Goal: Task Accomplishment & Management: Manage account settings

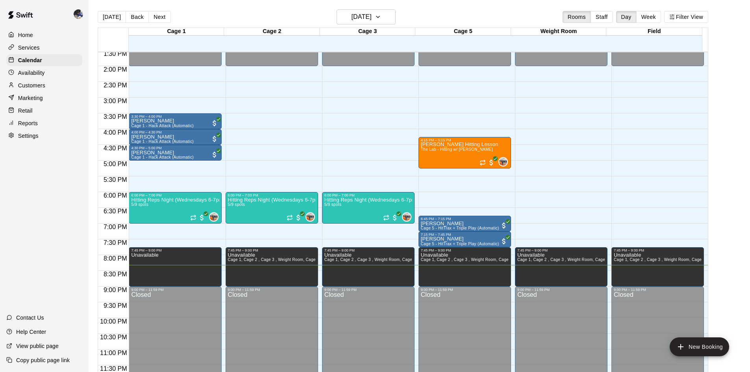
scroll to position [428, 0]
drag, startPoint x: 106, startPoint y: 15, endPoint x: 125, endPoint y: 15, distance: 19.3
click at [106, 15] on button "[DATE]" at bounding box center [112, 17] width 28 height 12
click at [150, 16] on button "Next" at bounding box center [159, 17] width 22 height 12
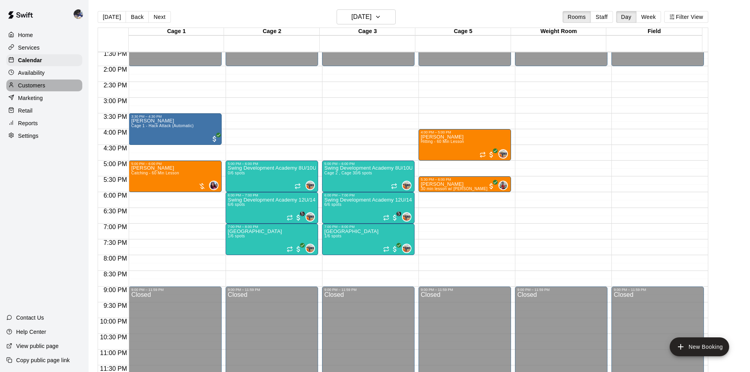
click at [36, 85] on p "Customers" at bounding box center [31, 86] width 27 height 8
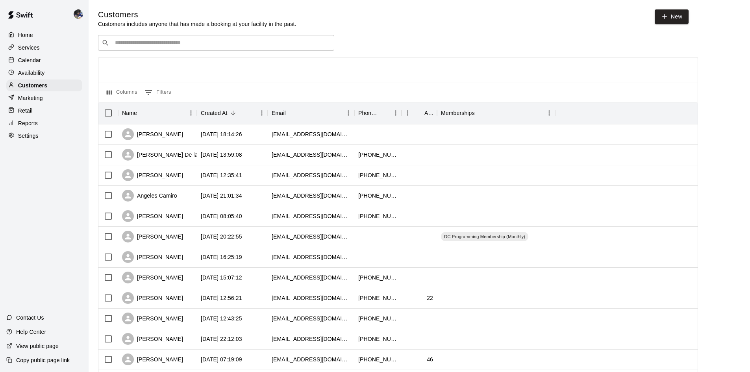
click at [185, 40] on input "Search customers by name or email" at bounding box center [222, 43] width 218 height 8
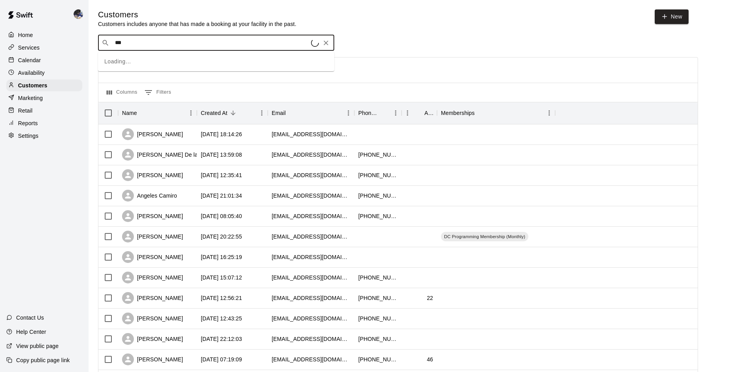
type input "****"
click at [155, 95] on span "lisapaez@gmail.com" at bounding box center [162, 94] width 85 height 6
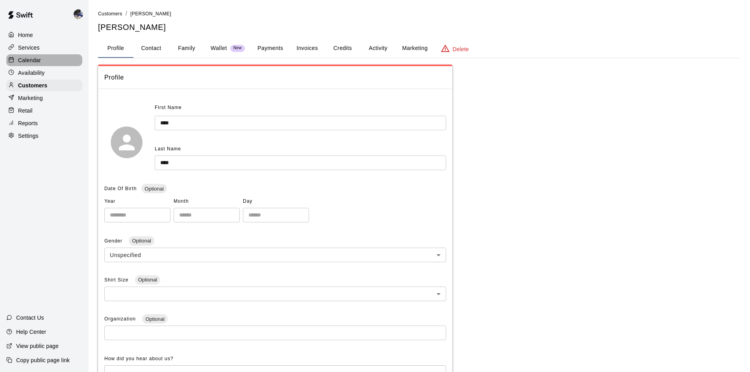
click at [27, 61] on p "Calendar" at bounding box center [29, 60] width 23 height 8
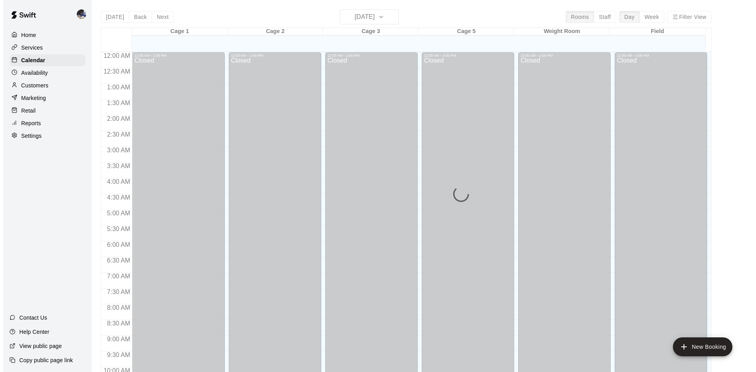
scroll to position [404, 0]
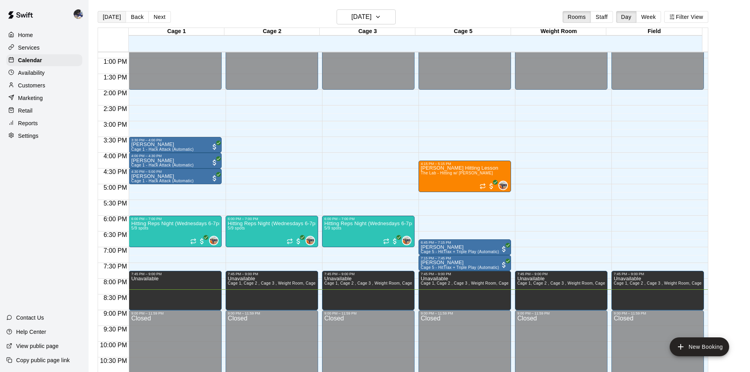
click at [108, 18] on button "[DATE]" at bounding box center [112, 17] width 28 height 12
click at [155, 17] on button "Next" at bounding box center [159, 17] width 22 height 12
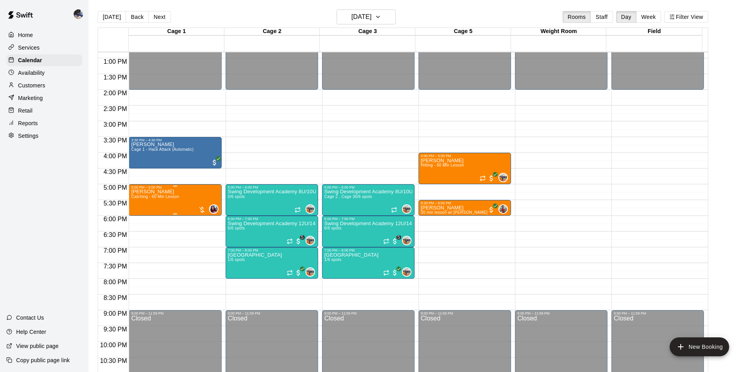
click at [171, 202] on div "Sophia Daley Catching - 60 Min Lesson" at bounding box center [155, 375] width 48 height 372
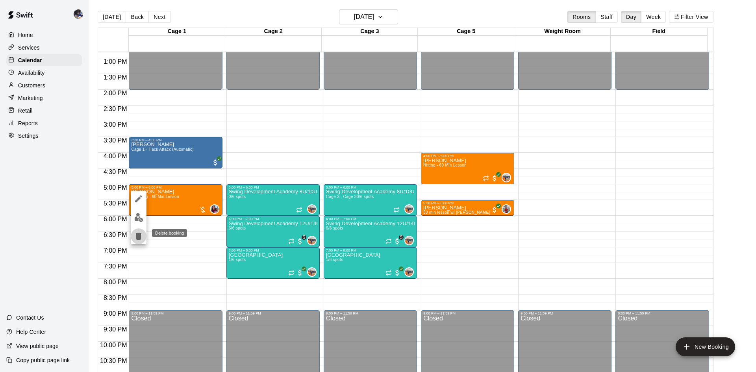
click at [138, 236] on icon "delete" at bounding box center [139, 236] width 6 height 7
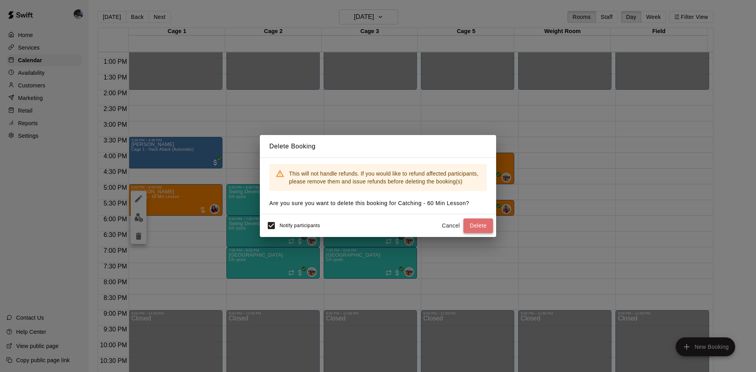
click at [477, 227] on button "Delete" at bounding box center [479, 226] width 30 height 15
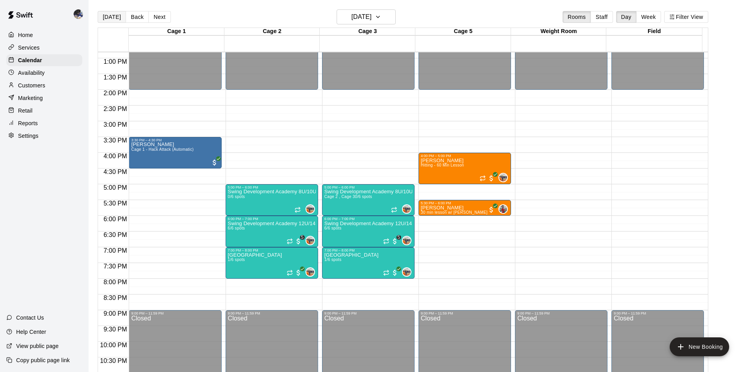
click at [108, 18] on button "[DATE]" at bounding box center [112, 17] width 28 height 12
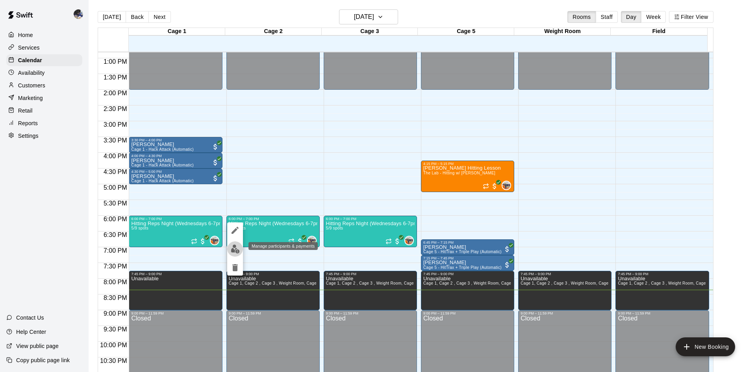
click at [237, 249] on img "edit" at bounding box center [235, 249] width 9 height 9
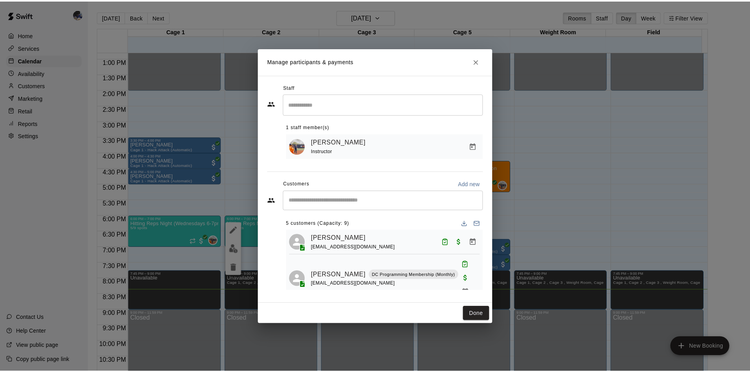
scroll to position [0, 0]
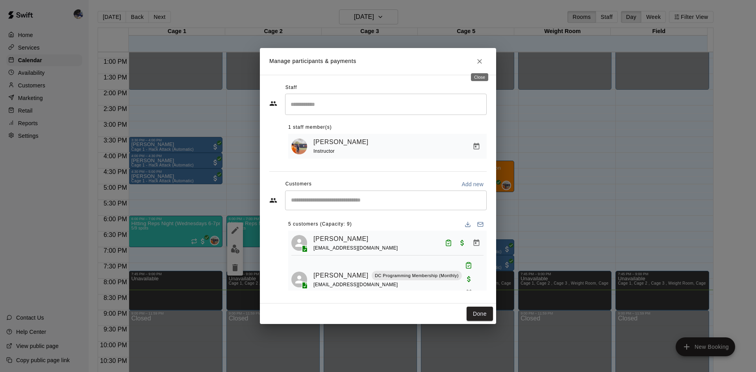
click at [478, 66] on button "Close" at bounding box center [480, 61] width 14 height 14
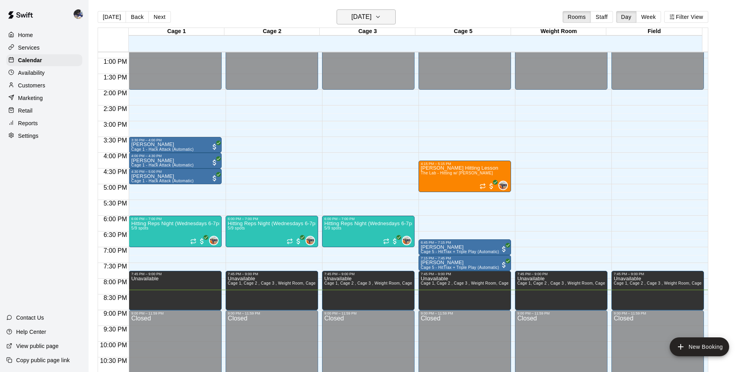
click at [372, 20] on h6 "[DATE]" at bounding box center [362, 16] width 20 height 11
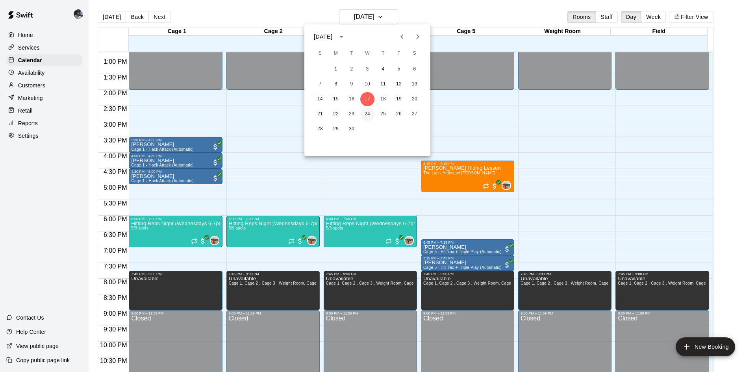
click at [367, 113] on button "24" at bounding box center [367, 114] width 14 height 14
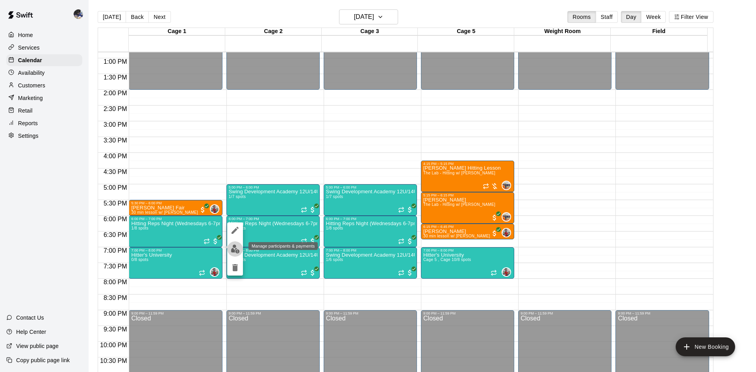
click at [232, 250] on img "edit" at bounding box center [235, 249] width 9 height 9
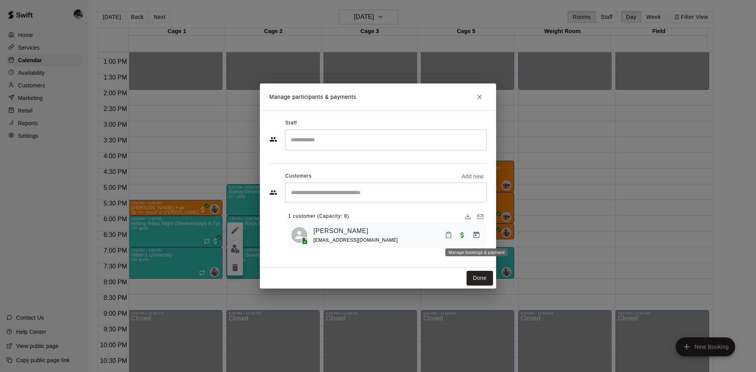
click at [476, 237] on icon "Manage bookings & payment" at bounding box center [477, 235] width 6 height 7
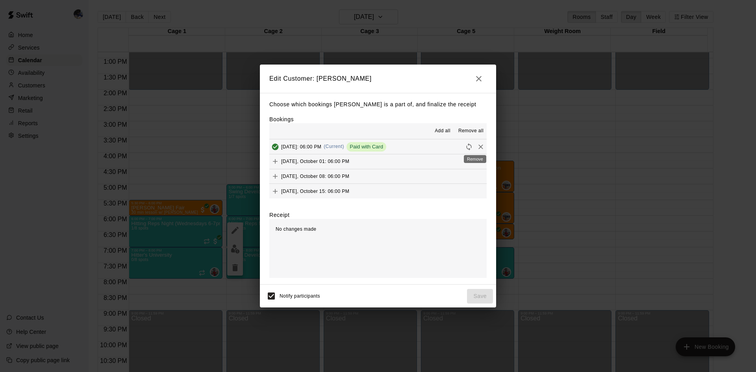
click at [477, 148] on icon "Remove" at bounding box center [481, 147] width 8 height 8
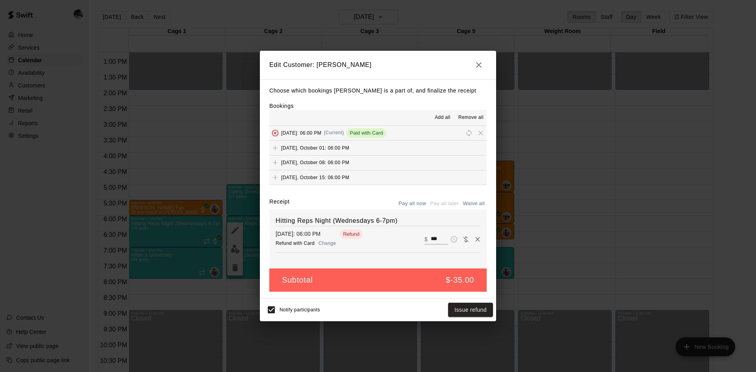
click at [330, 246] on button "Change" at bounding box center [327, 243] width 25 height 11
click at [464, 261] on button "Issue refund" at bounding box center [470, 310] width 45 height 15
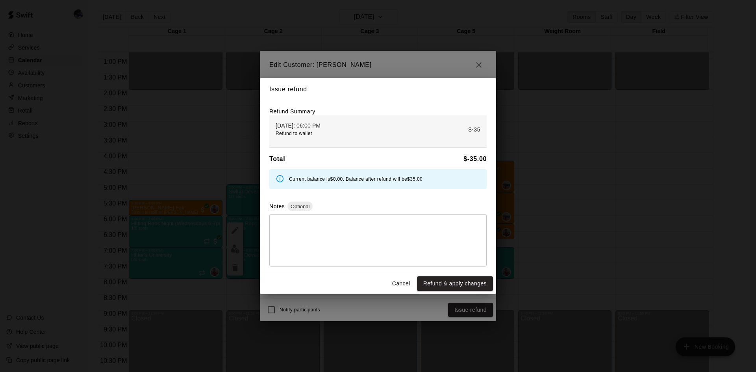
click at [404, 261] on button "Cancel" at bounding box center [401, 283] width 25 height 15
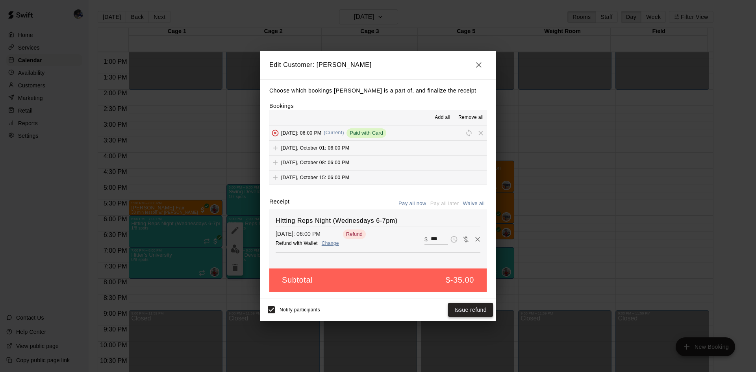
click at [474, 261] on button "Issue refund" at bounding box center [470, 310] width 45 height 15
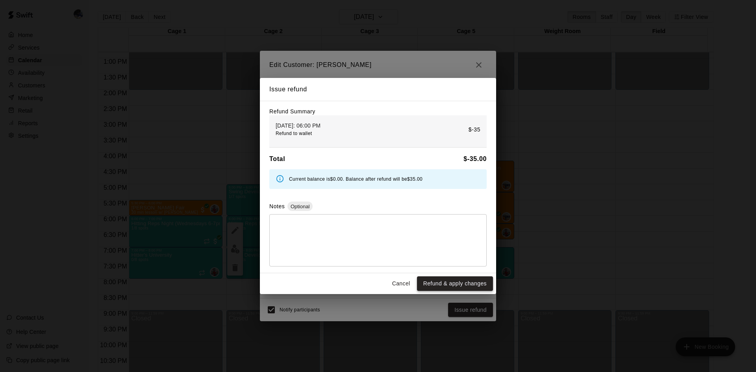
click at [445, 261] on button "Refund & apply changes" at bounding box center [455, 283] width 76 height 15
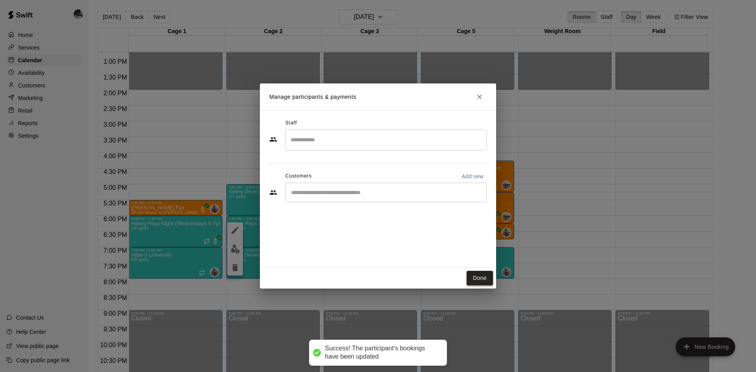
click at [484, 261] on button "Done" at bounding box center [480, 278] width 26 height 15
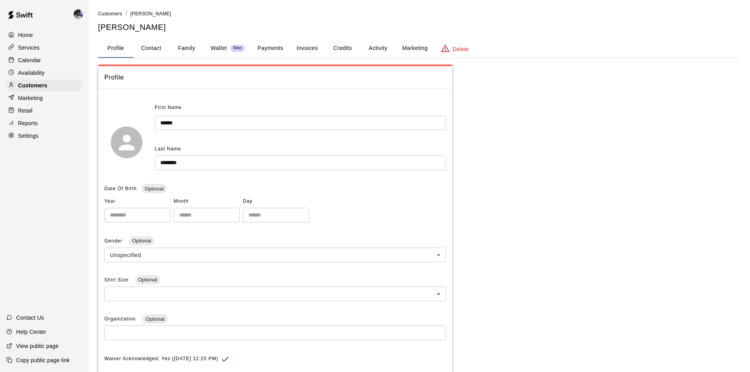
click at [31, 59] on p "Calendar" at bounding box center [29, 60] width 23 height 8
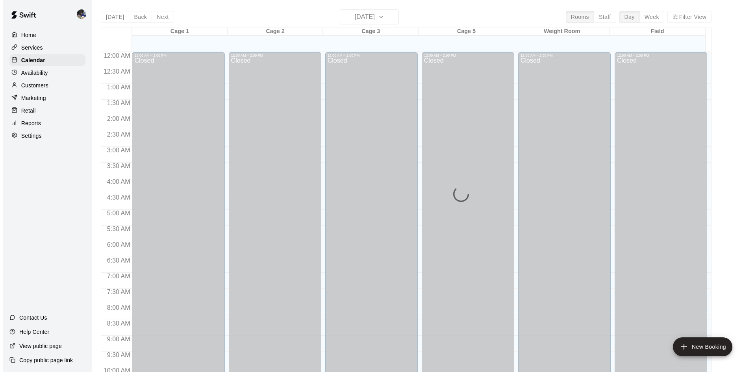
scroll to position [404, 0]
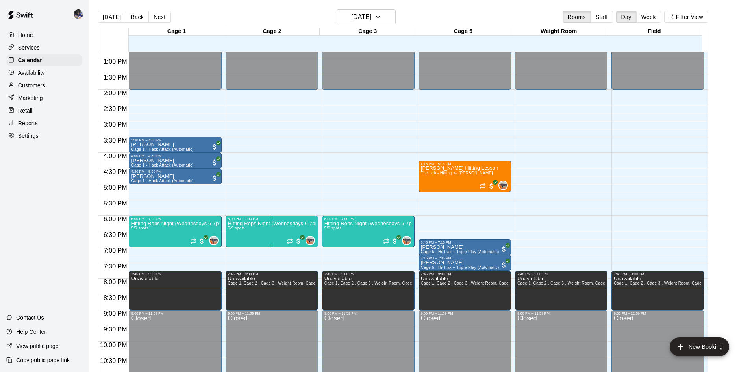
click at [267, 224] on p "Hitting Reps Night (Wednesdays 6-7pm)" at bounding box center [272, 224] width 88 height 0
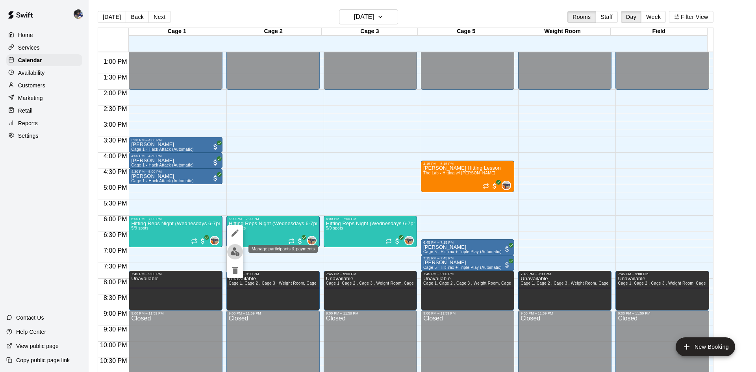
click at [235, 253] on img "edit" at bounding box center [235, 251] width 9 height 9
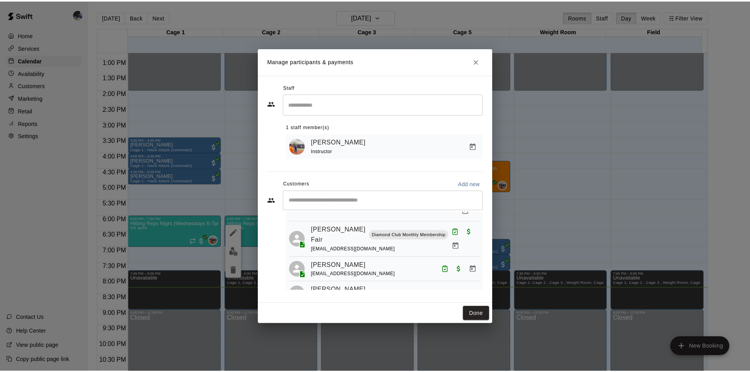
scroll to position [95, 0]
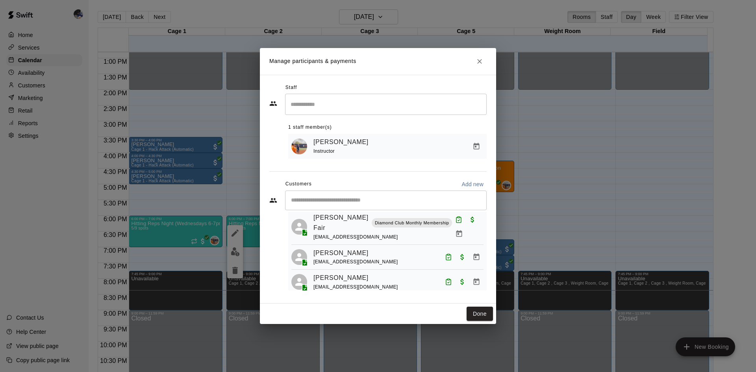
click at [482, 59] on icon "Close" at bounding box center [480, 61] width 8 height 8
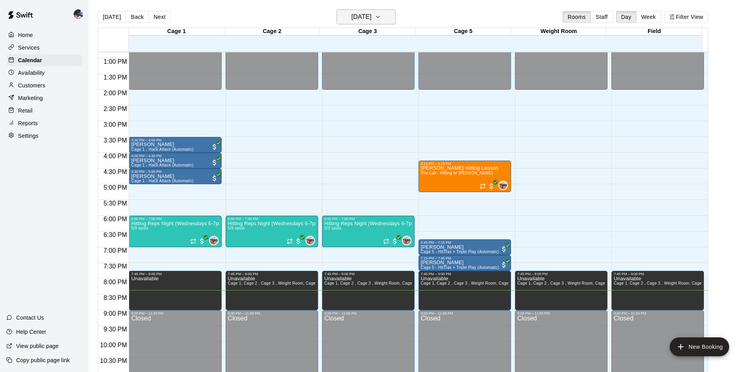
click at [370, 22] on h6 "[DATE]" at bounding box center [362, 16] width 20 height 11
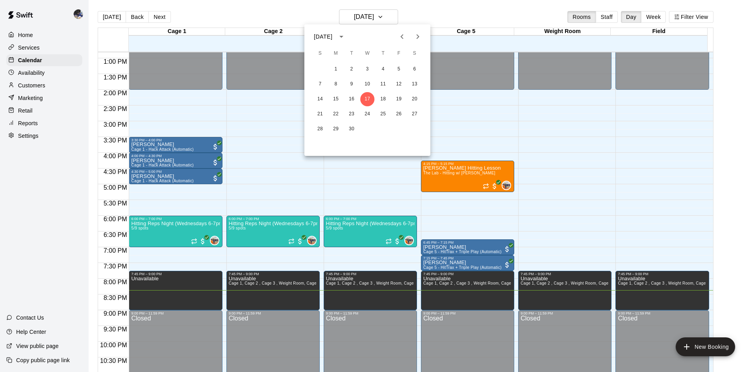
click at [413, 39] on icon "Next month" at bounding box center [417, 36] width 9 height 9
click at [362, 67] on button "1" at bounding box center [367, 69] width 14 height 14
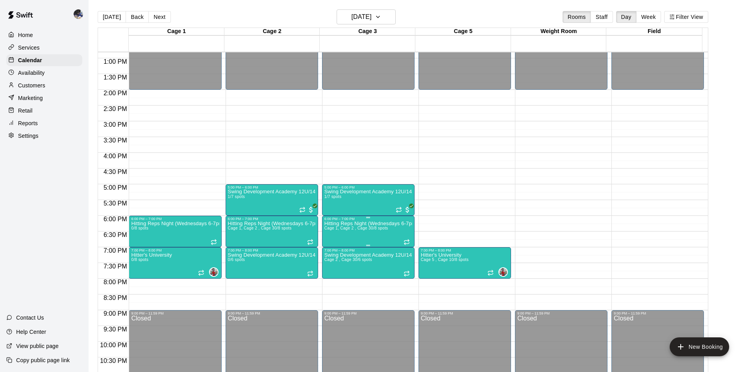
click at [367, 228] on span "Cage 1, Cage 2 , Cage 3" at bounding box center [348, 228] width 46 height 4
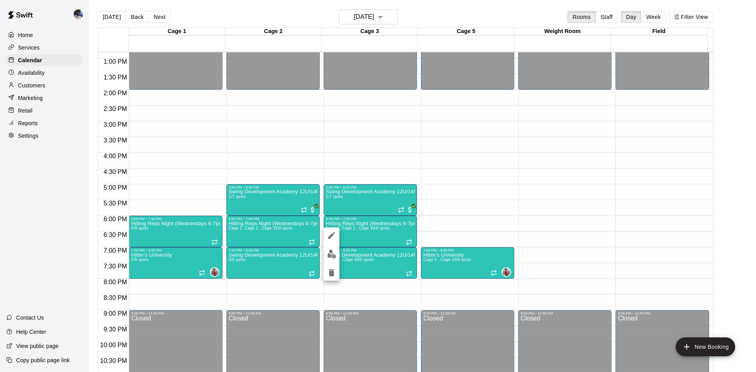
click at [367, 237] on div at bounding box center [378, 186] width 756 height 372
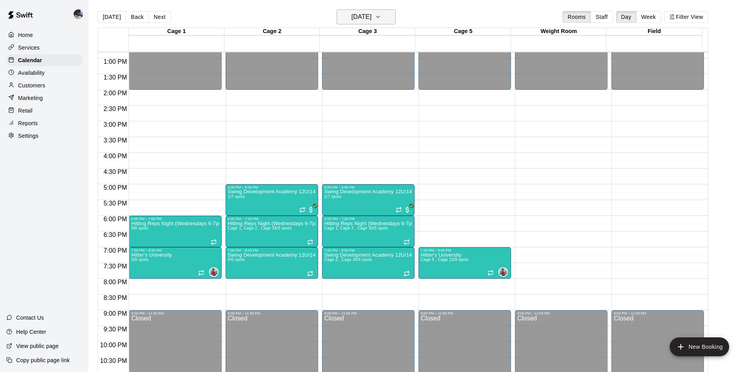
click at [388, 22] on button "[DATE]" at bounding box center [366, 16] width 59 height 15
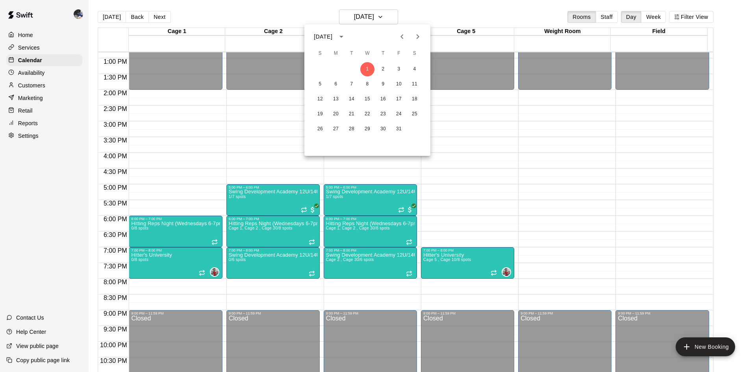
click at [206, 18] on div at bounding box center [378, 186] width 756 height 372
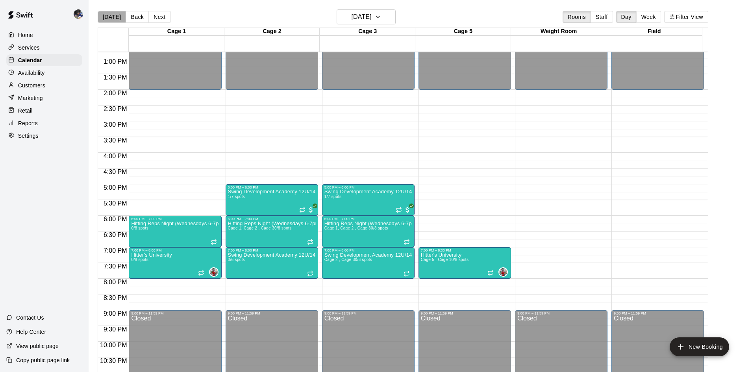
click at [115, 19] on button "[DATE]" at bounding box center [112, 17] width 28 height 12
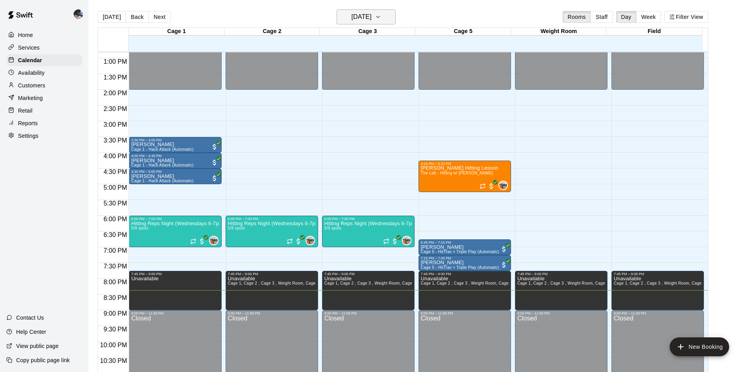
click at [352, 13] on h6 "[DATE]" at bounding box center [362, 16] width 20 height 11
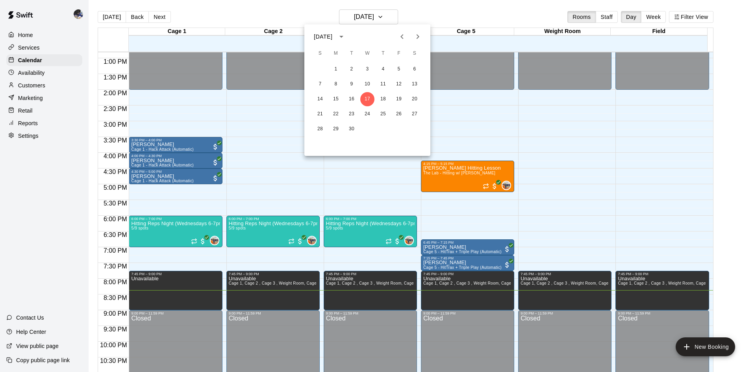
click at [348, 165] on div at bounding box center [378, 186] width 756 height 372
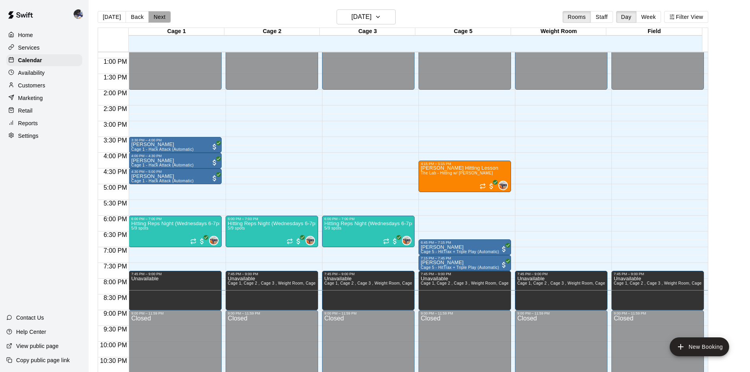
click at [158, 19] on button "Next" at bounding box center [159, 17] width 22 height 12
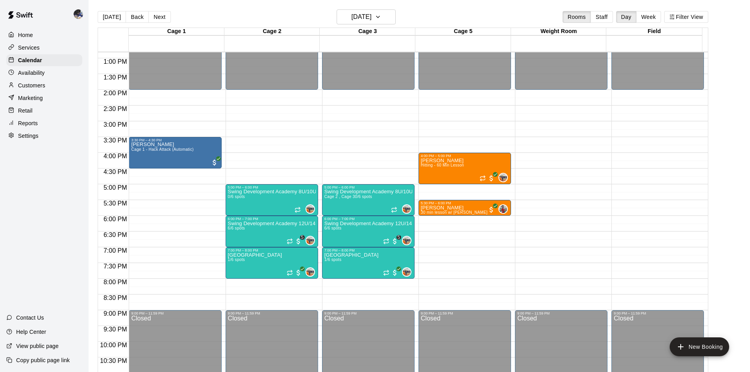
click at [113, 15] on button "[DATE]" at bounding box center [112, 17] width 28 height 12
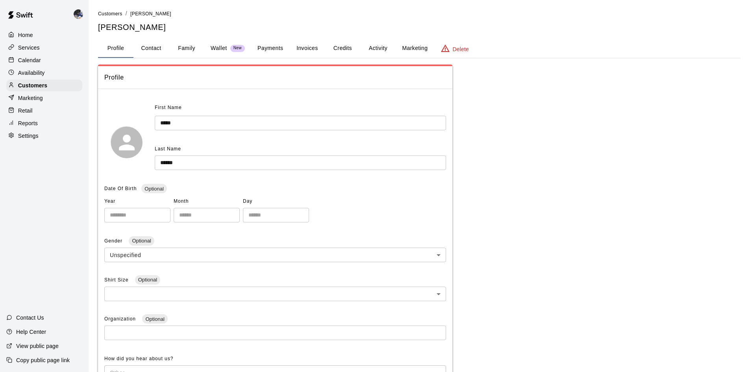
scroll to position [25, 0]
